Goal: Navigation & Orientation: Find specific page/section

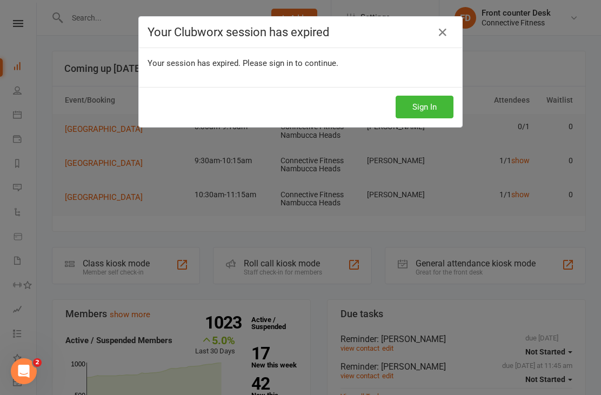
click at [443, 33] on icon at bounding box center [442, 32] width 13 height 13
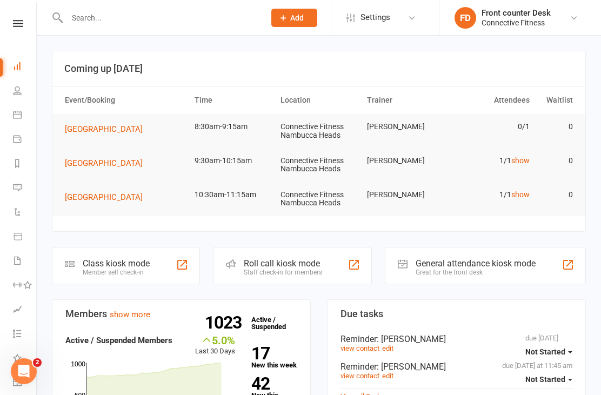
click at [405, 18] on link "Settings" at bounding box center [383, 17] width 75 height 24
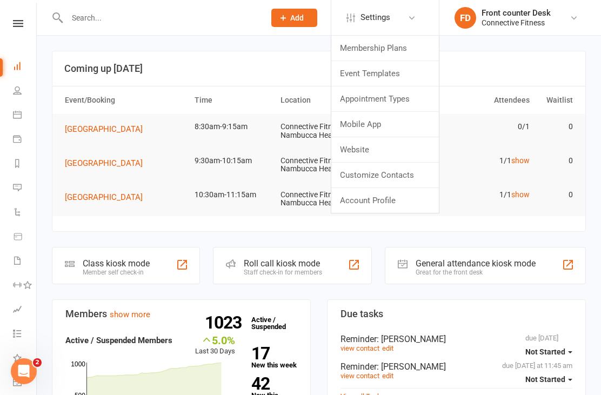
click at [411, 46] on link "Membership Plans" at bounding box center [385, 48] width 108 height 25
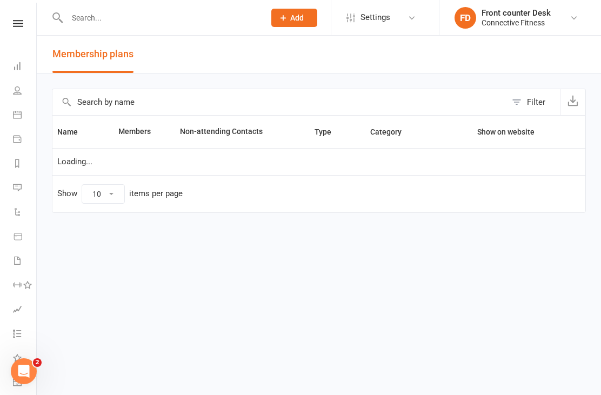
select select "50"
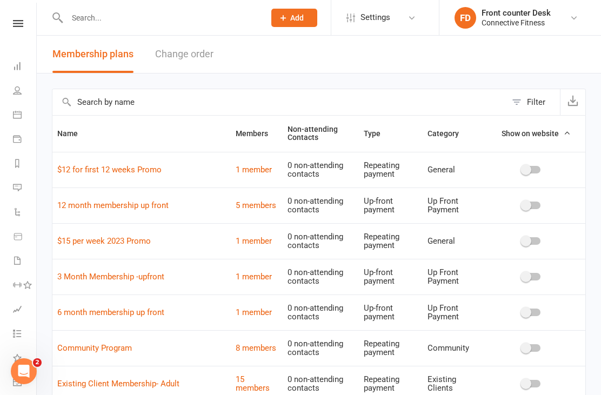
click at [413, 18] on icon at bounding box center [411, 18] width 9 height 9
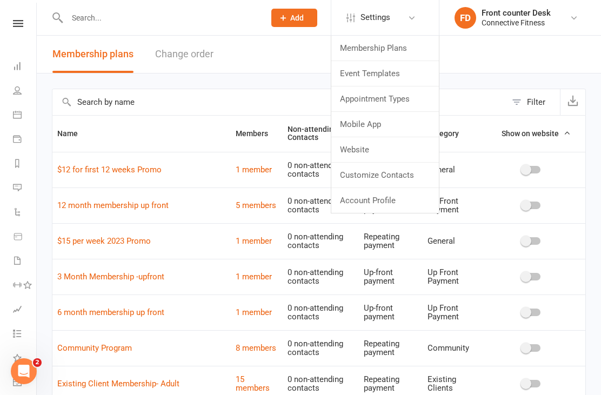
click at [402, 145] on link "Website" at bounding box center [385, 149] width 108 height 25
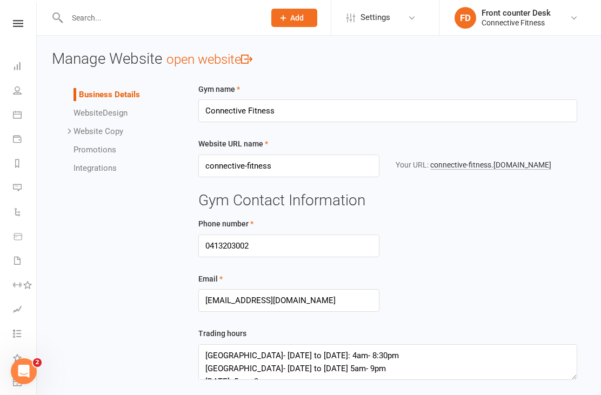
click at [505, 167] on link "connective-fitness .clubworx.com" at bounding box center [490, 164] width 121 height 9
click at [7, 26] on link at bounding box center [18, 23] width 38 height 7
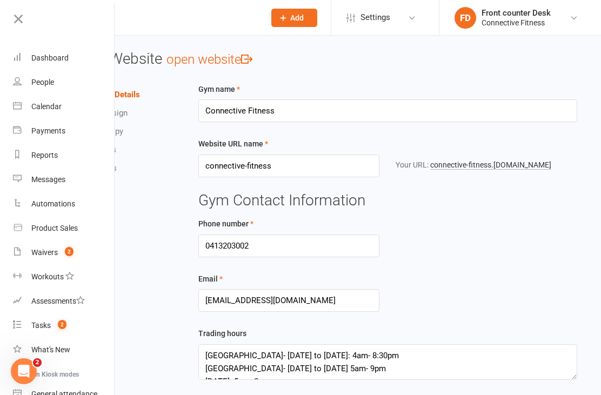
click at [77, 61] on link "Dashboard" at bounding box center [64, 58] width 102 height 24
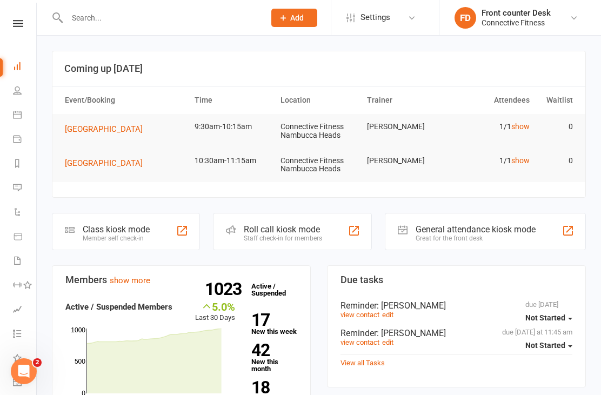
click at [528, 119] on td "1/1 show" at bounding box center [491, 126] width 86 height 25
click at [522, 129] on link "show" at bounding box center [520, 126] width 18 height 9
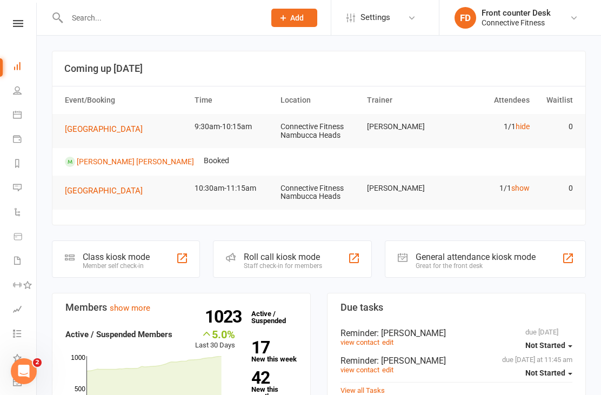
click at [519, 190] on link "show" at bounding box center [520, 188] width 18 height 9
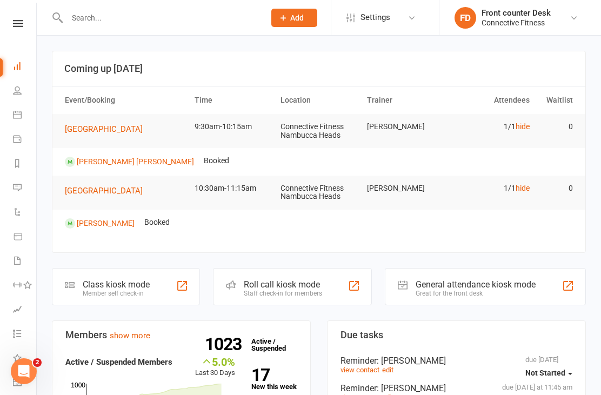
click at [522, 187] on link "hide" at bounding box center [522, 188] width 14 height 9
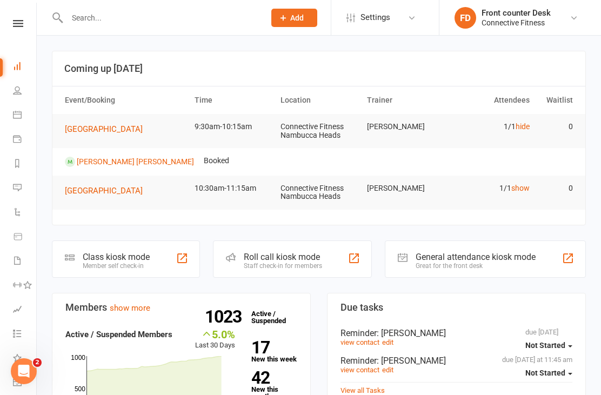
click at [528, 122] on link "hide" at bounding box center [522, 126] width 14 height 9
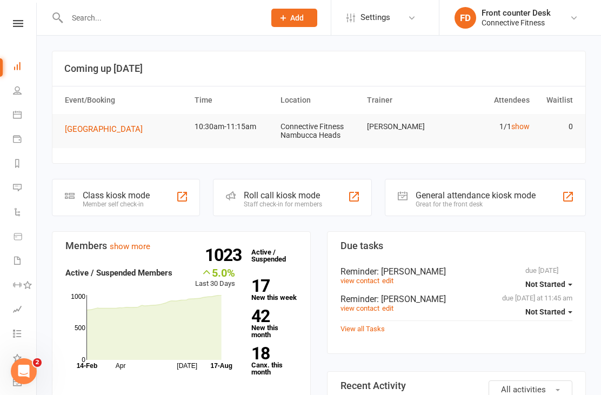
click at [528, 128] on link "show" at bounding box center [520, 126] width 18 height 9
